Goal: Book appointment/travel/reservation

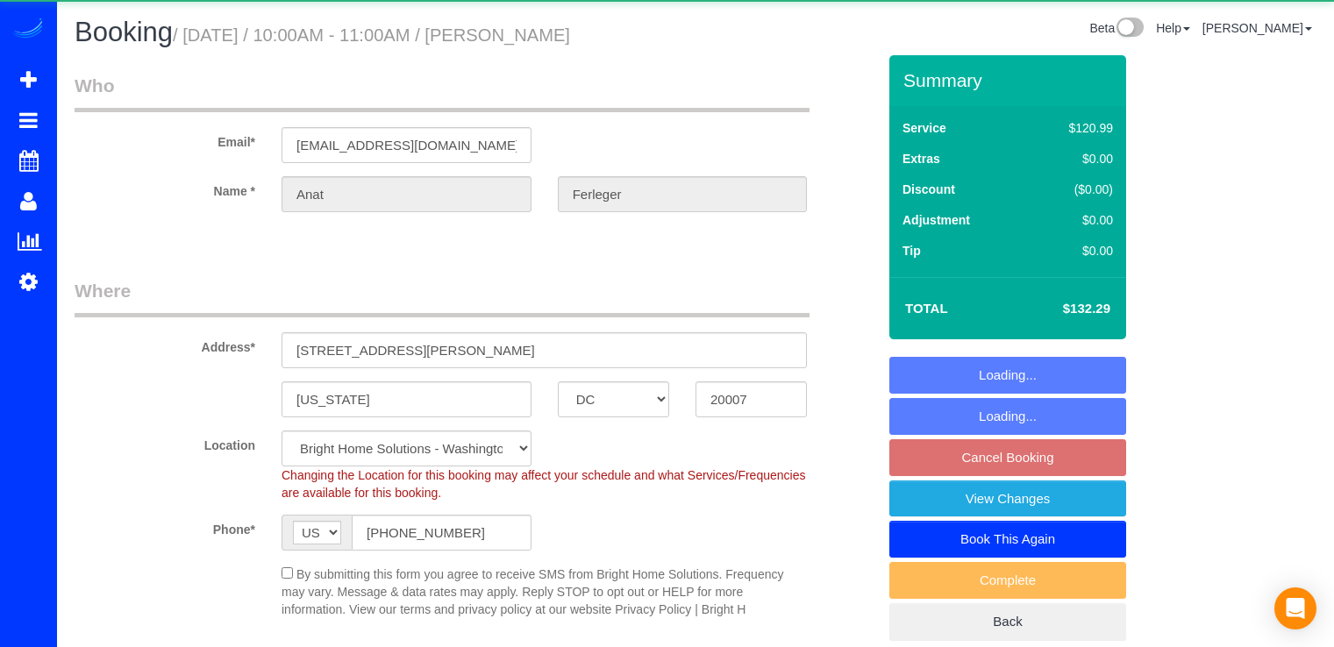
select select "DC"
select select "spot2"
select select "2"
select select "1"
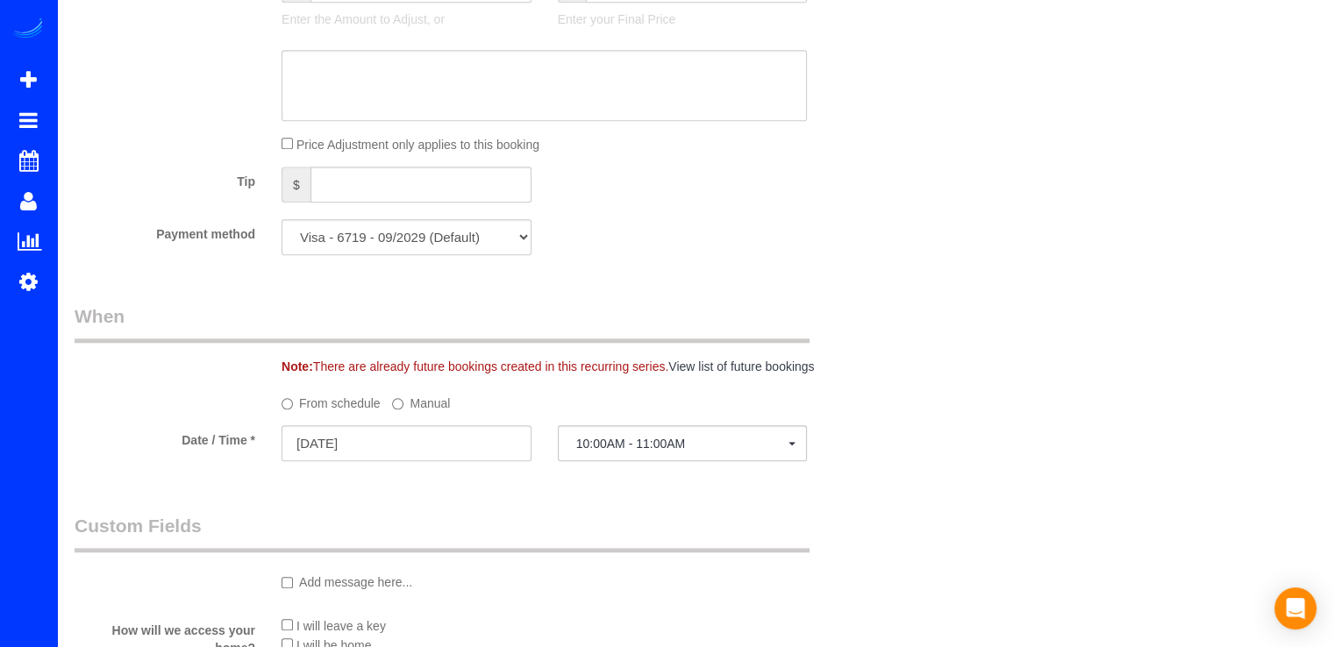
scroll to position [1754, 0]
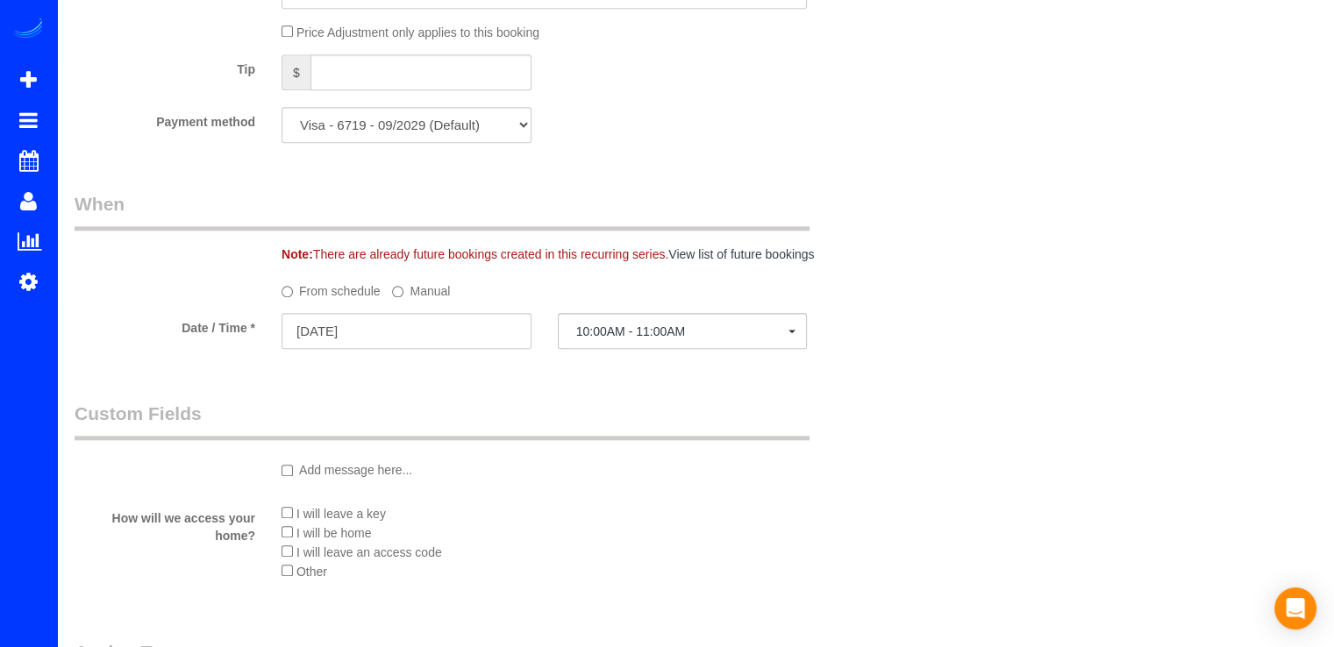
click at [619, 352] on div at bounding box center [683, 349] width 250 height 6
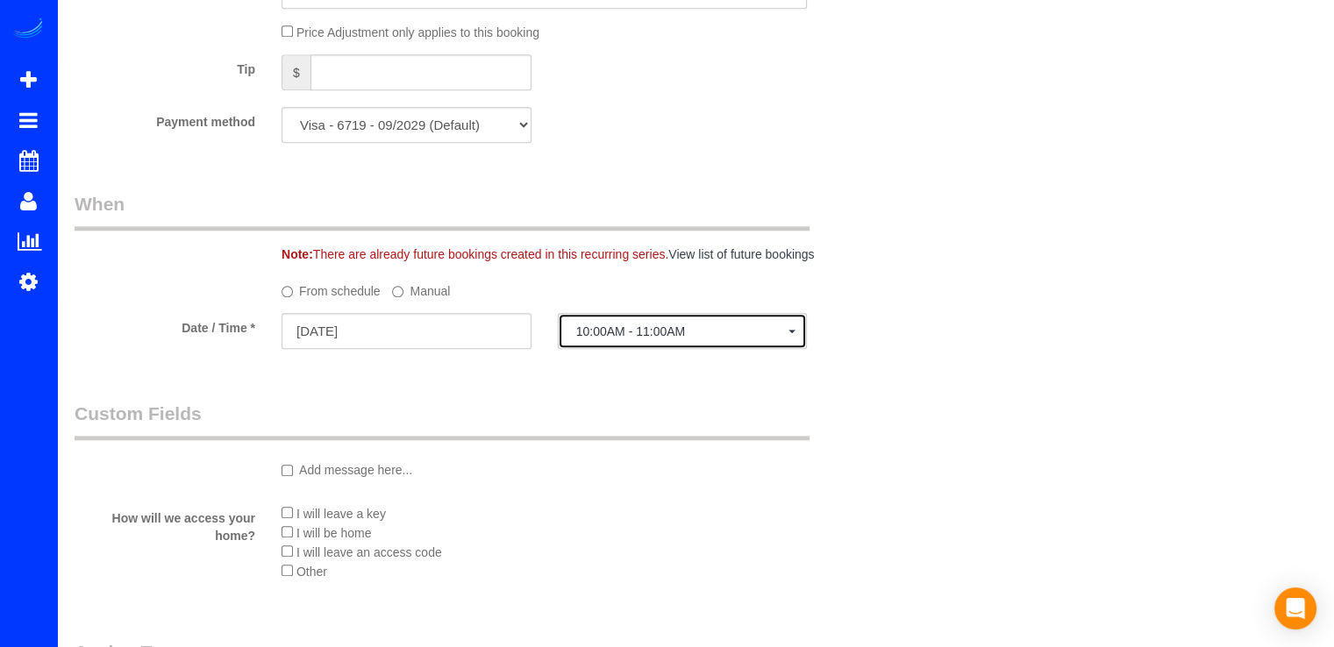
click at [617, 347] on button "10:00AM - 11:00AM" at bounding box center [683, 331] width 250 height 36
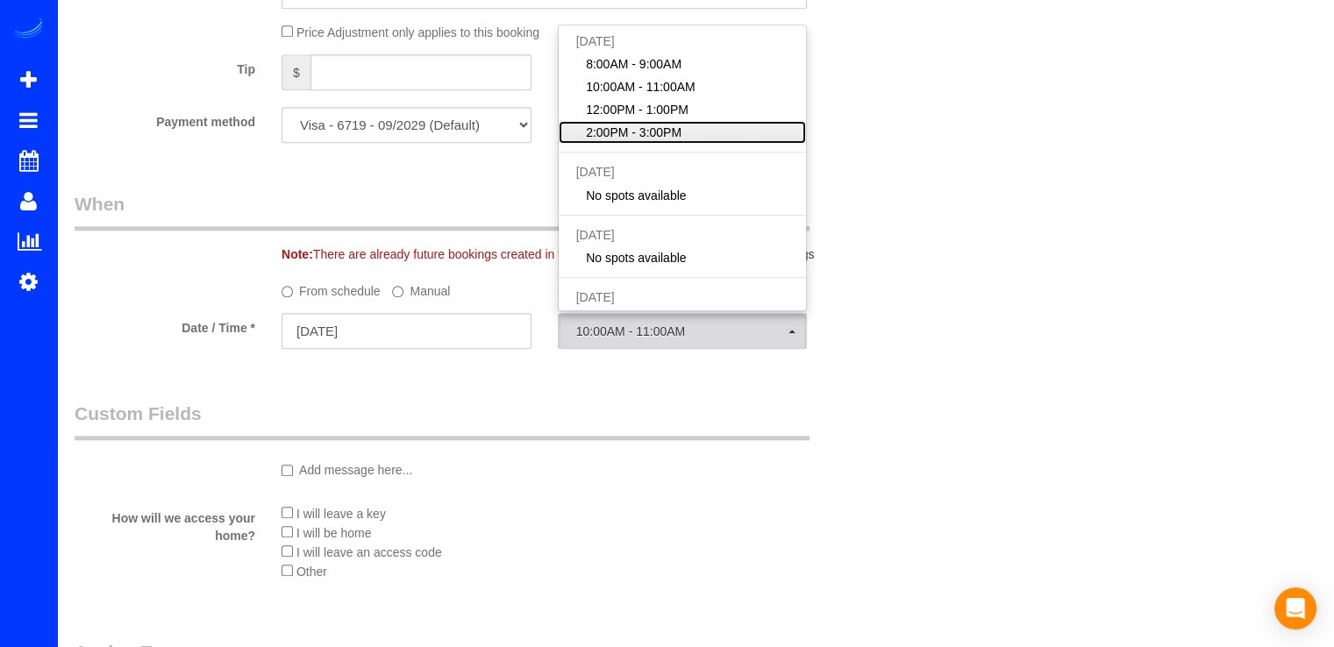
click at [640, 131] on span "2:00PM - 3:00PM" at bounding box center [634, 133] width 96 height 18
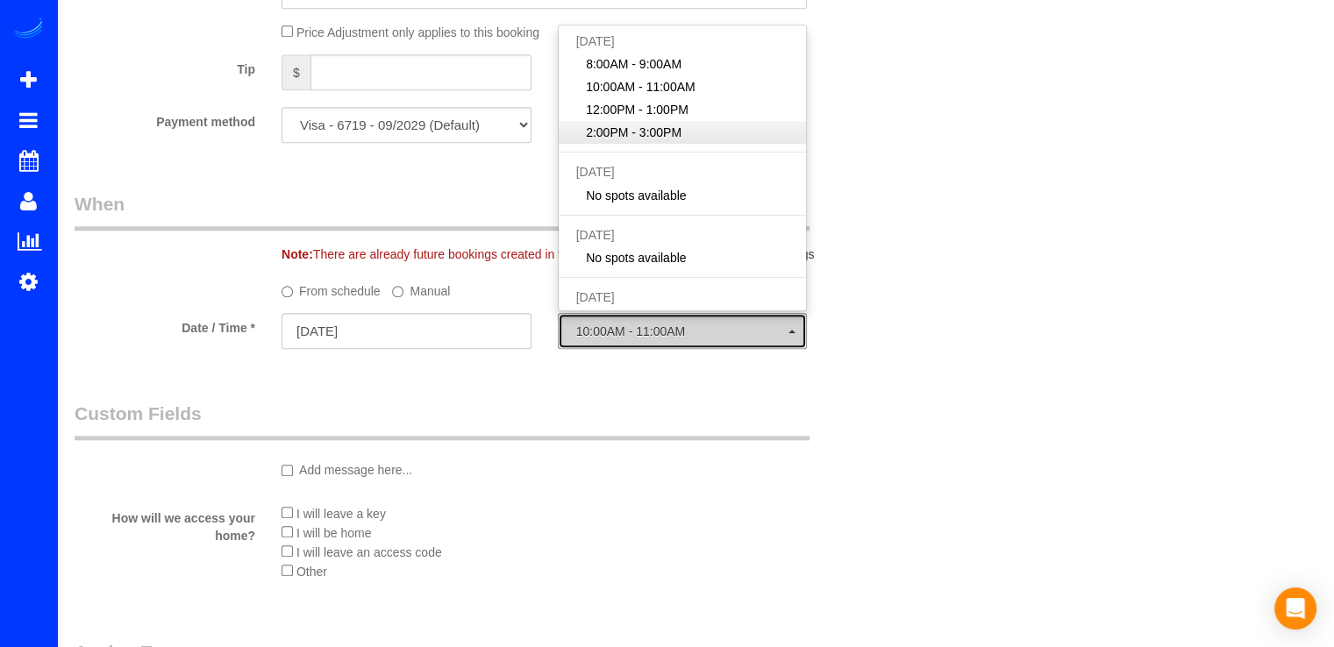
select select "spot4"
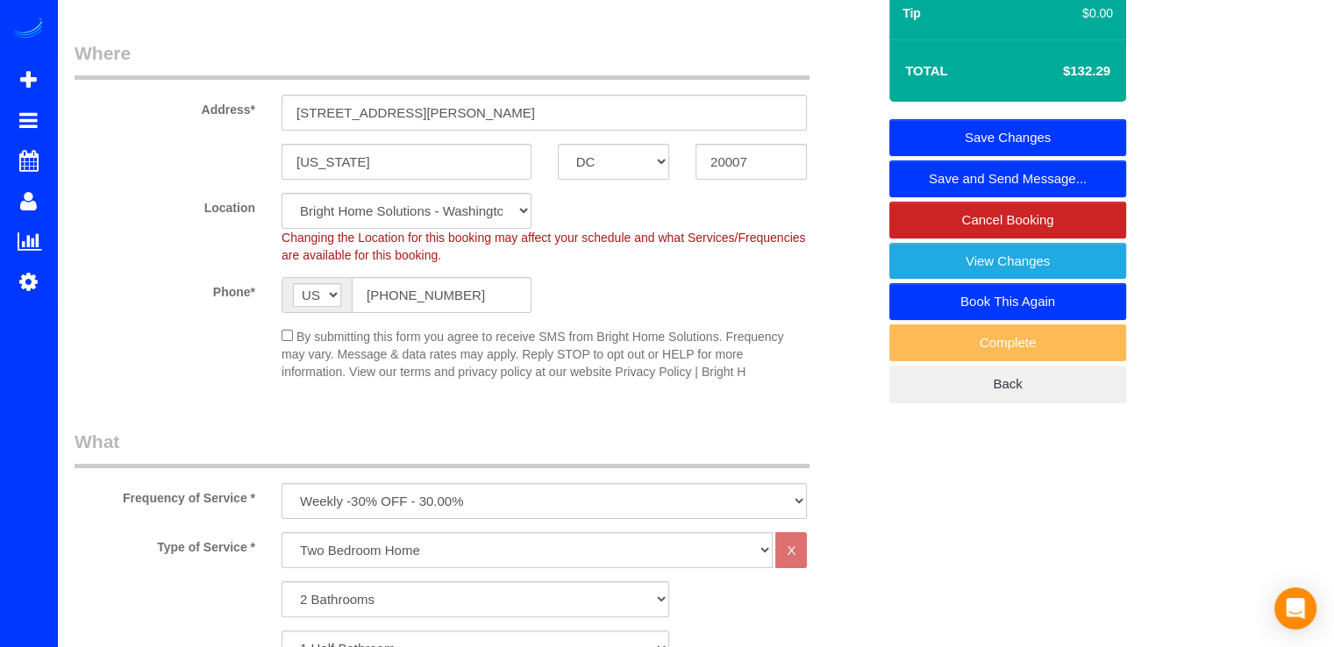
scroll to position [88, 0]
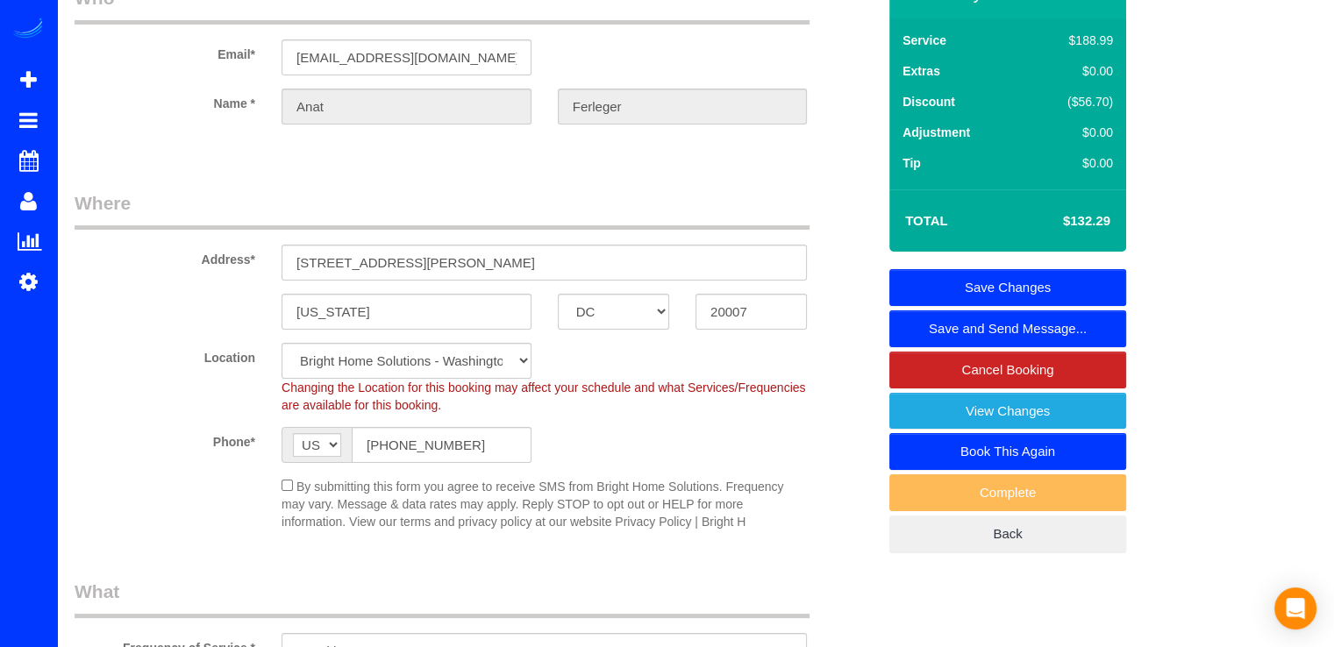
click at [1092, 273] on link "Save Changes" at bounding box center [1007, 287] width 237 height 37
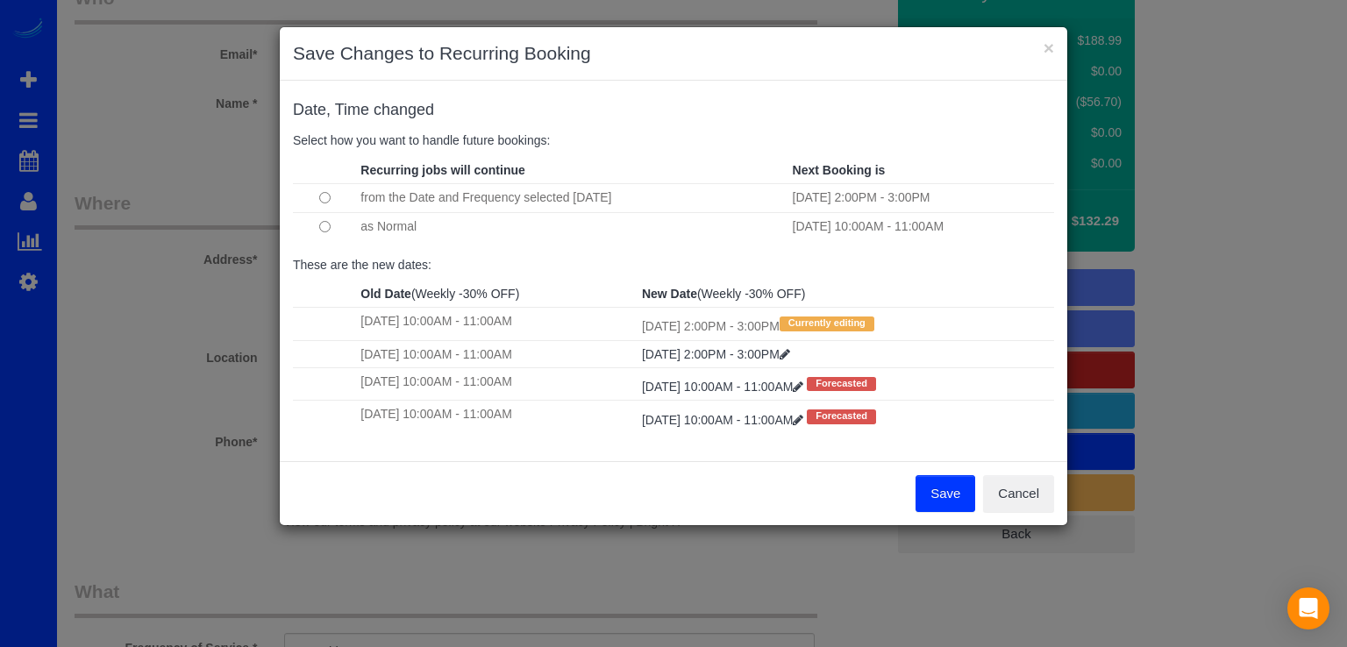
click at [321, 232] on td at bounding box center [324, 226] width 63 height 29
click at [957, 492] on button "Save" at bounding box center [945, 493] width 60 height 37
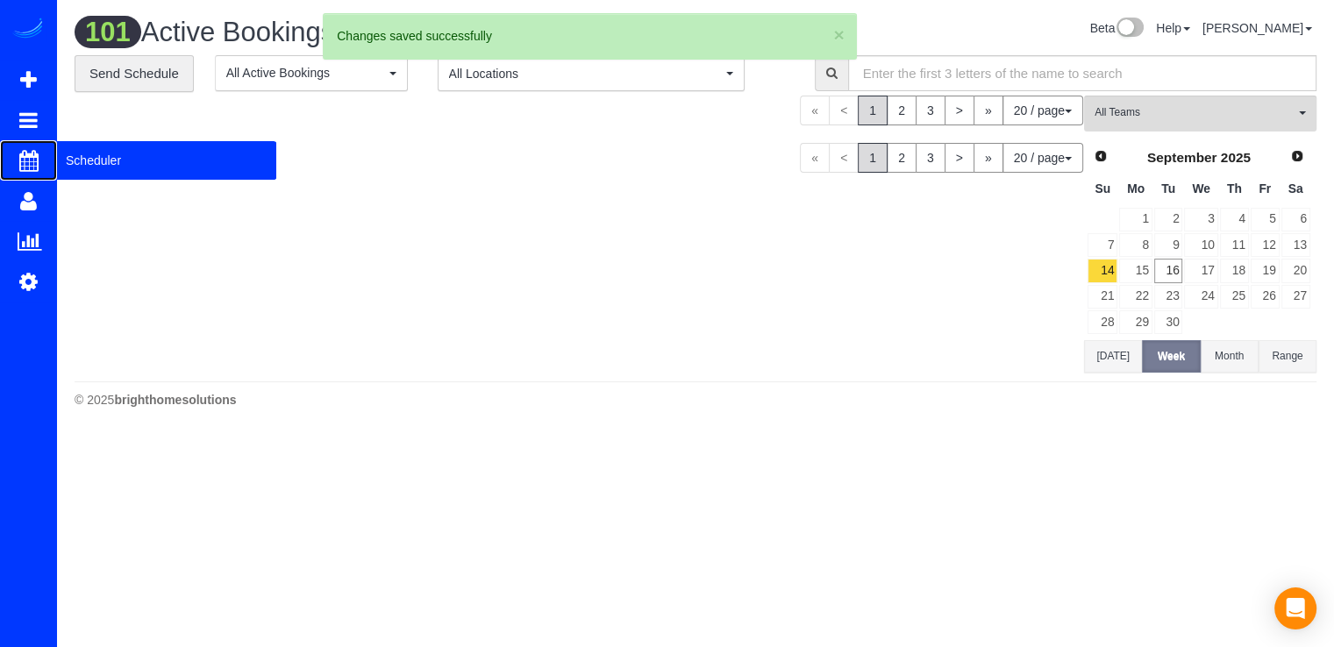
click at [69, 154] on span "Scheduler" at bounding box center [166, 160] width 219 height 40
